Goal: Task Accomplishment & Management: Manage account settings

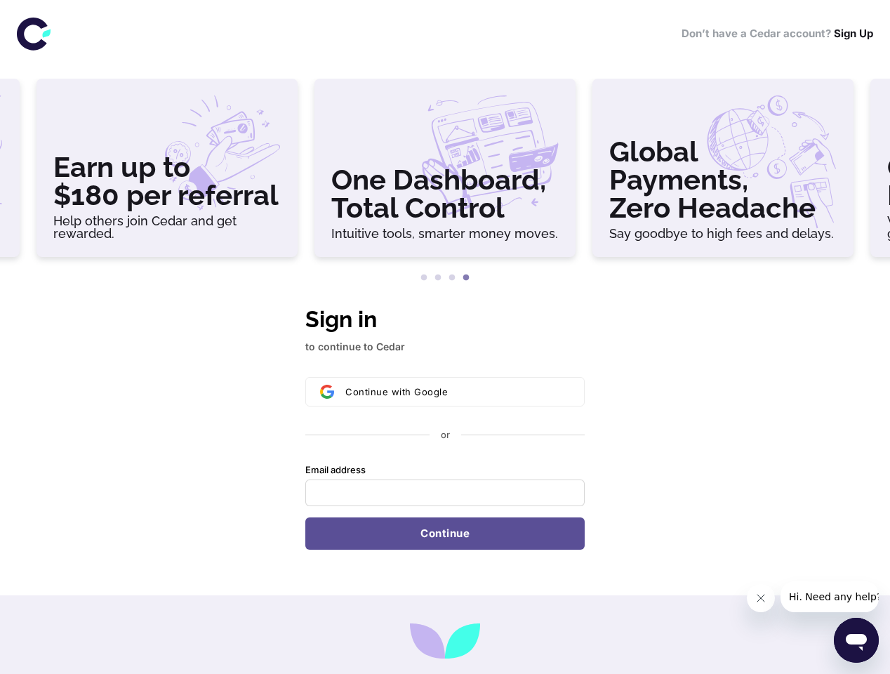
click at [167, 173] on h3 "Earn up to $180 per referral" at bounding box center [166, 181] width 227 height 56
click at [445, 173] on h3 "One Dashboard, Total Control" at bounding box center [444, 194] width 227 height 56
click at [723, 173] on h3 "Global Payments, Zero Headache" at bounding box center [722, 180] width 227 height 84
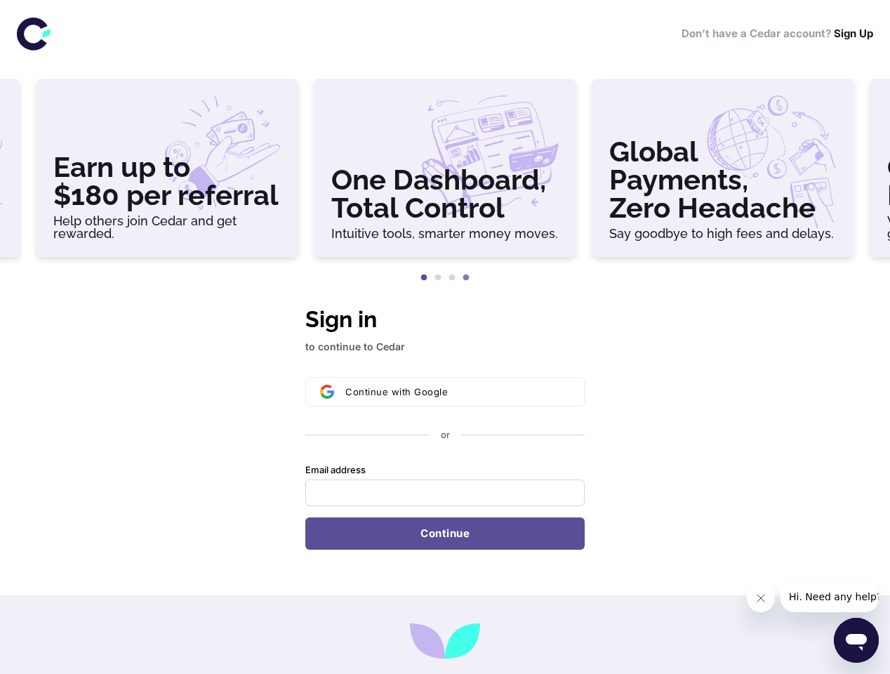
click at [424, 278] on button "1" at bounding box center [424, 278] width 14 height 14
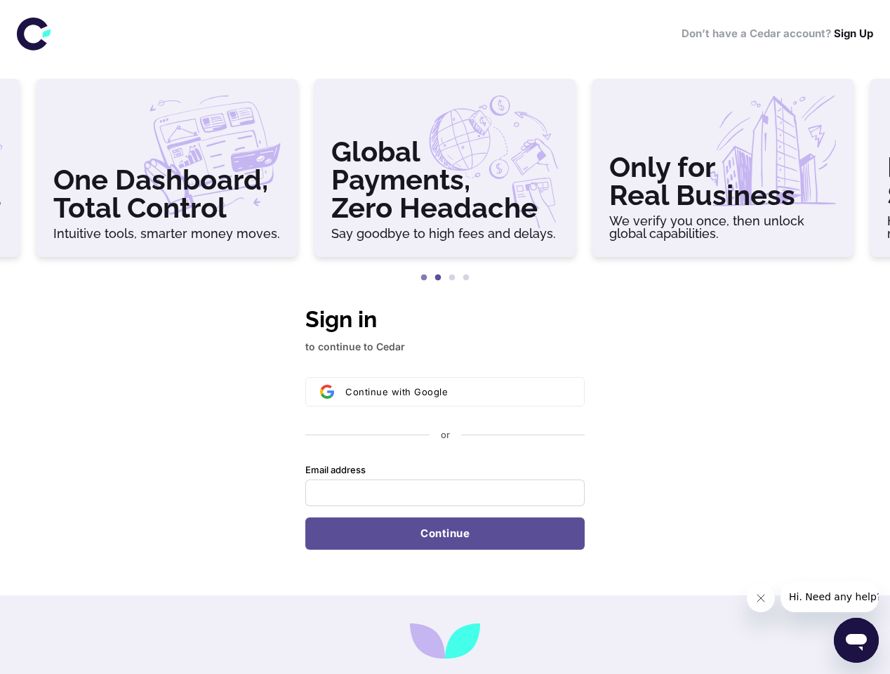
click at [438, 278] on button "2" at bounding box center [438, 278] width 14 height 14
click at [452, 278] on button "3" at bounding box center [452, 278] width 14 height 14
click at [466, 278] on button "4" at bounding box center [466, 278] width 14 height 14
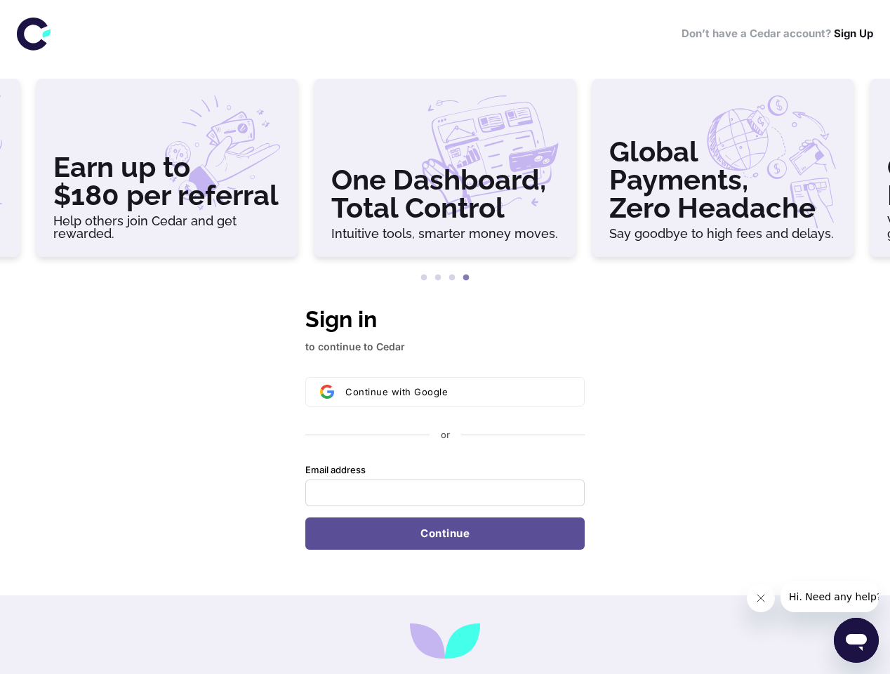
click at [445, 426] on div "Continue with Google or Email address Password Continue" at bounding box center [444, 463] width 279 height 173
